Goal: Transaction & Acquisition: Obtain resource

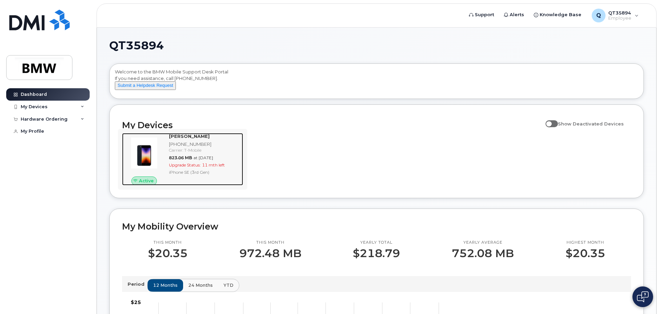
click at [215, 168] on span "11 mth left" at bounding box center [213, 164] width 23 height 5
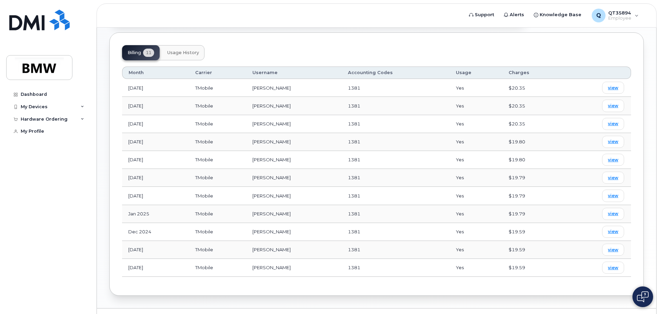
scroll to position [258, 0]
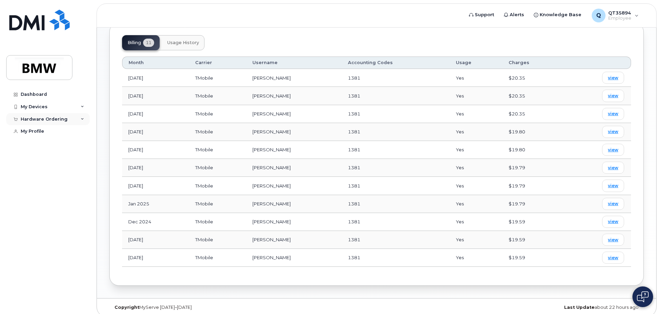
click at [60, 120] on div "Hardware Ordering" at bounding box center [44, 120] width 47 height 6
click at [42, 145] on div "New Order" at bounding box center [37, 145] width 26 height 6
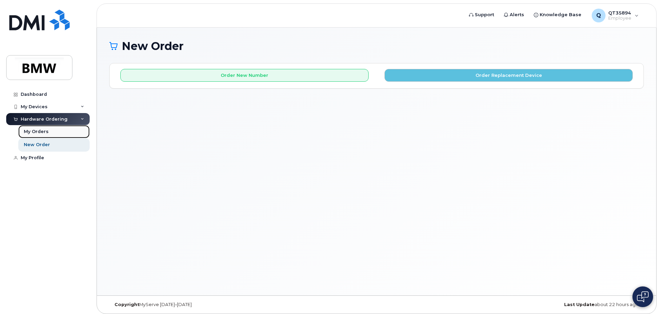
click at [30, 129] on div "My Orders" at bounding box center [36, 132] width 25 height 6
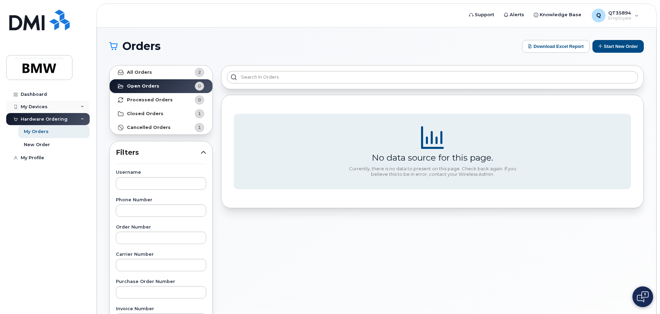
click at [41, 101] on div "My Devices" at bounding box center [47, 107] width 83 height 12
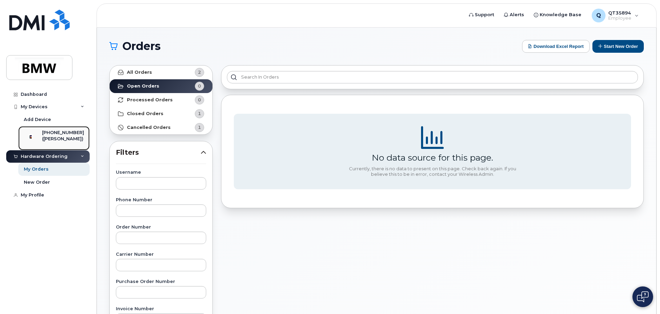
click at [66, 132] on div "[PHONE_NUMBER]" at bounding box center [63, 133] width 42 height 6
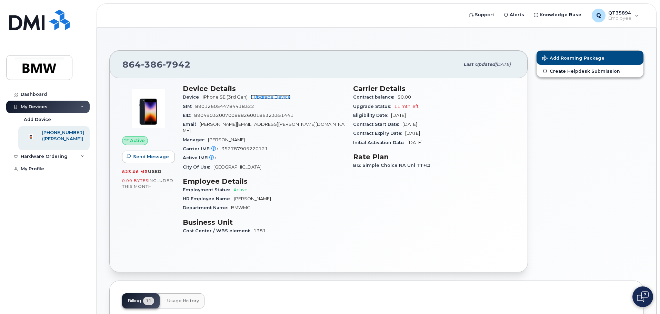
click at [280, 98] on link "+ Upgrade Device" at bounding box center [270, 96] width 40 height 5
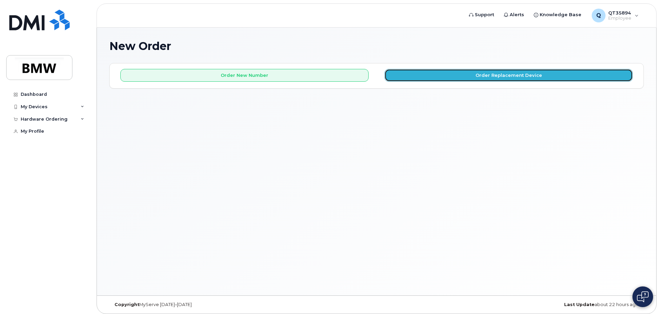
click at [461, 79] on button "Order Replacement Device" at bounding box center [508, 75] width 248 height 13
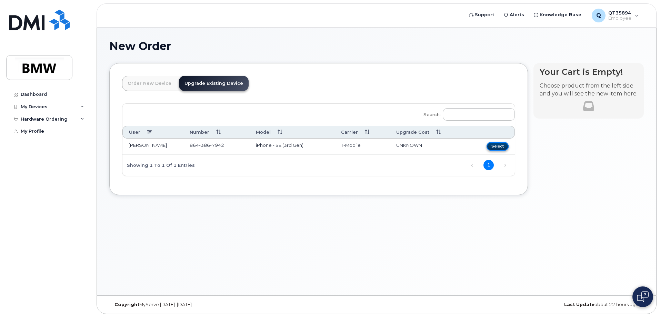
click at [499, 146] on button "Select" at bounding box center [497, 146] width 22 height 9
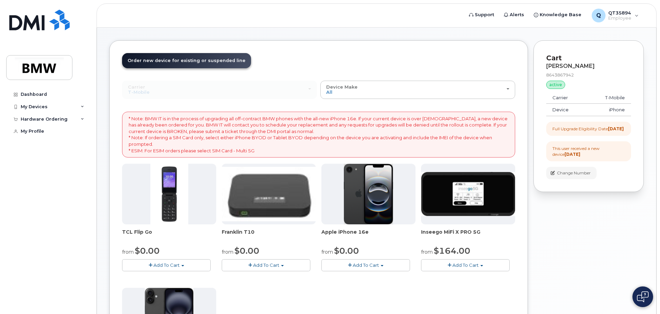
scroll to position [22, 0]
click at [315, 196] on img at bounding box center [269, 194] width 94 height 54
click at [345, 195] on img at bounding box center [369, 194] width 50 height 61
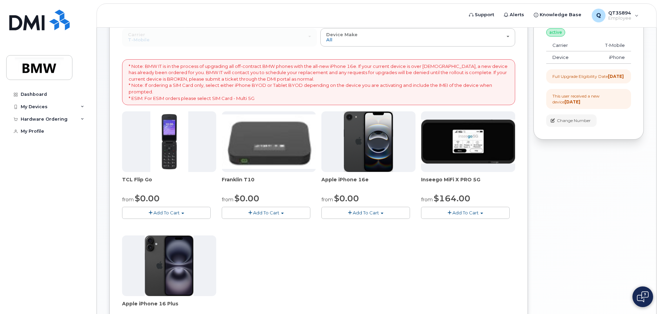
scroll to position [57, 0]
